Goal: Task Accomplishment & Management: Manage account settings

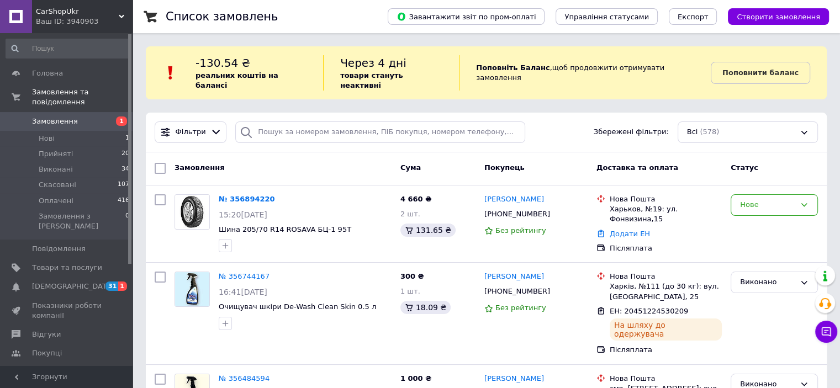
click at [241, 195] on link "№ 356894220" at bounding box center [247, 199] width 56 height 8
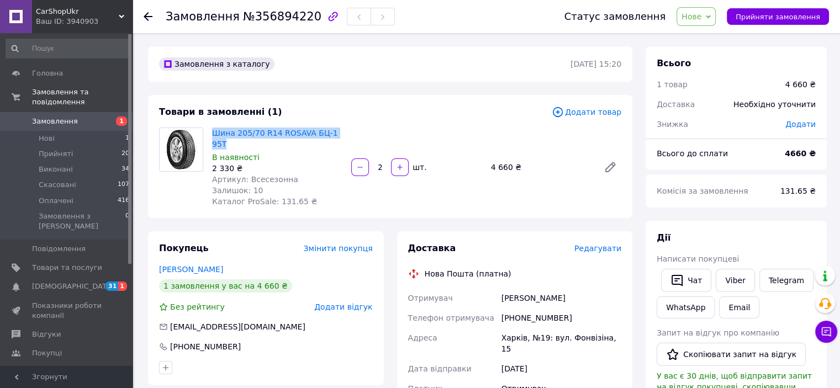
drag, startPoint x: 328, startPoint y: 130, endPoint x: 211, endPoint y: 130, distance: 117.6
click at [211, 130] on div "Шина 205/70 R14 ROSAVA БЦ-1 95Т В наявності 2 330 ₴ Артикул: Всесезонна Залишок…" at bounding box center [417, 167] width 418 height 84
copy link "Шина 205/70 R14 ROSAVA БЦ-1 95Т"
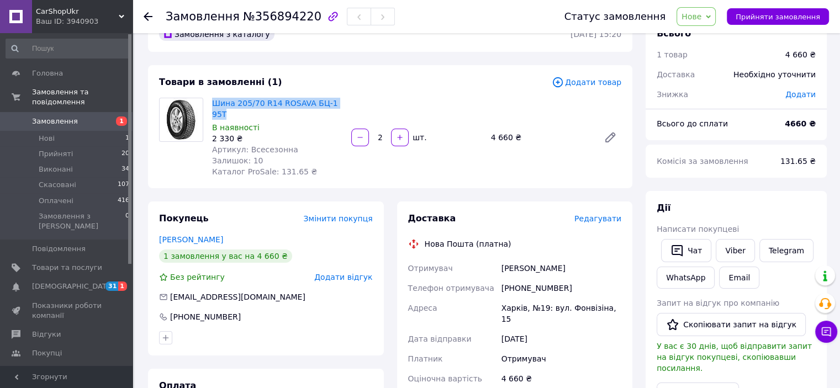
scroll to position [55, 0]
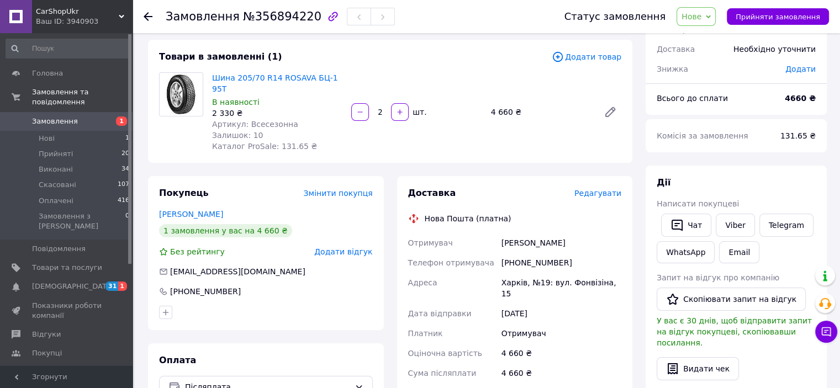
click at [511, 219] on div "Доставка Редагувати Нова Пошта (платна) Отримувач [PERSON_NAME] Телефон отримув…" at bounding box center [515, 363] width 214 height 353
click at [624, 261] on div "Доставка Редагувати Нова Пошта (платна) Отримувач [PERSON_NAME] Телефон отримув…" at bounding box center [515, 363] width 236 height 375
click at [605, 105] on icon at bounding box center [609, 111] width 13 height 13
